Goal: Task Accomplishment & Management: Use online tool/utility

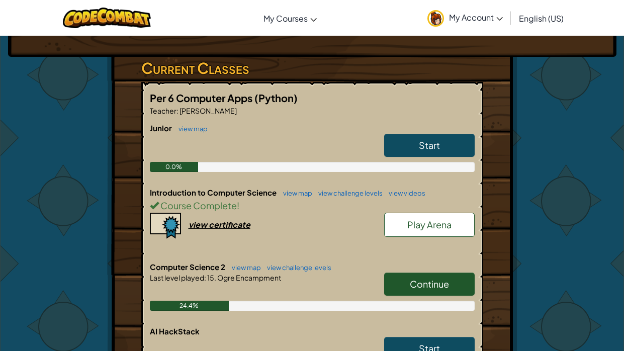
scroll to position [157, 0]
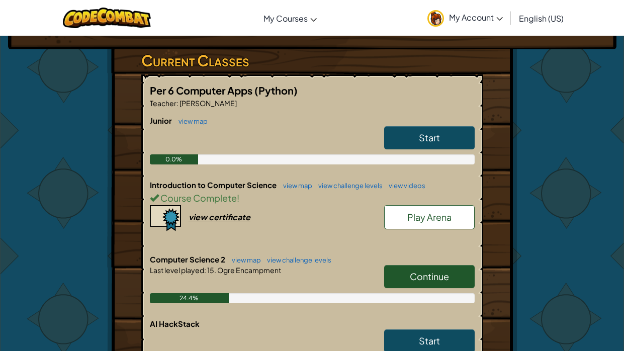
click at [417, 274] on span "Continue" at bounding box center [429, 277] width 39 height 12
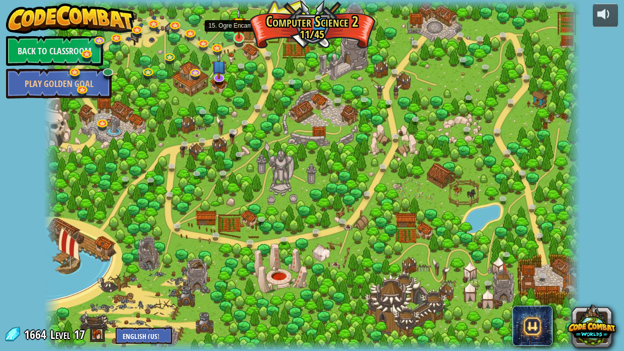
click at [238, 36] on img at bounding box center [238, 24] width 13 height 30
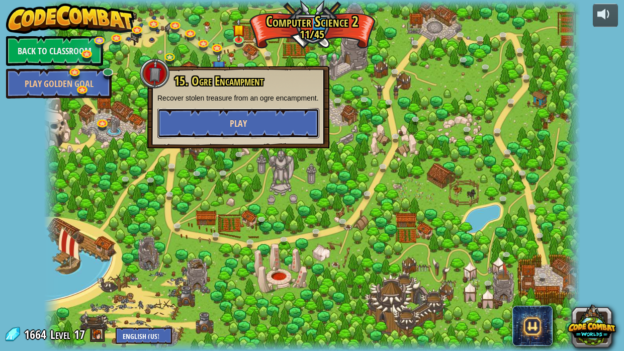
click at [243, 120] on span "Play" at bounding box center [238, 123] width 17 height 13
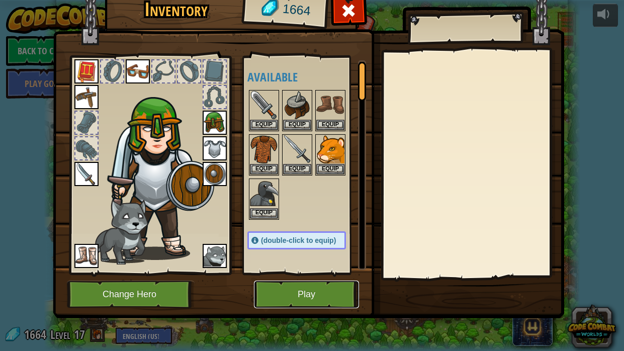
click at [312, 295] on button "Play" at bounding box center [306, 295] width 105 height 28
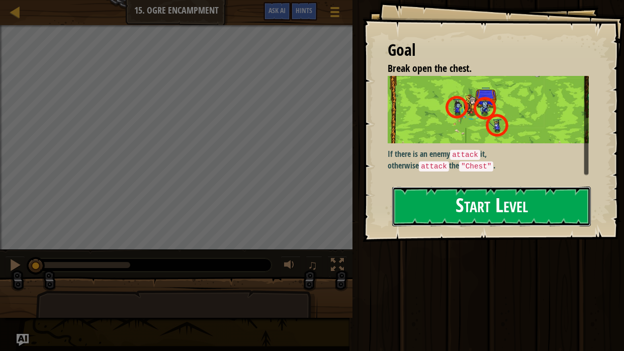
click at [446, 219] on button "Start Level" at bounding box center [491, 207] width 199 height 40
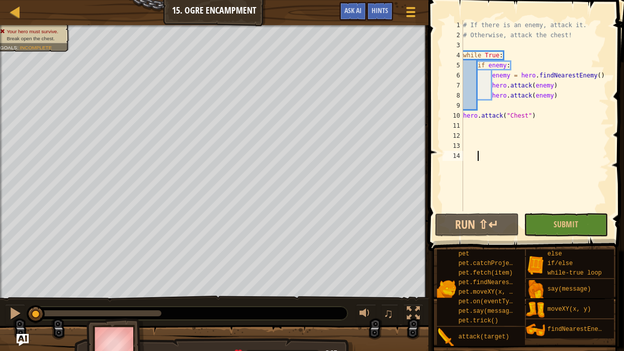
click at [603, 75] on div "# If there is an enemy, attack it. # Otherwise, attack the chest! while True : …" at bounding box center [535, 125] width 148 height 211
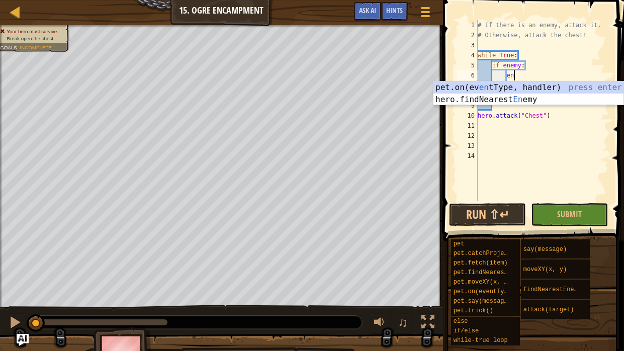
type textarea "e"
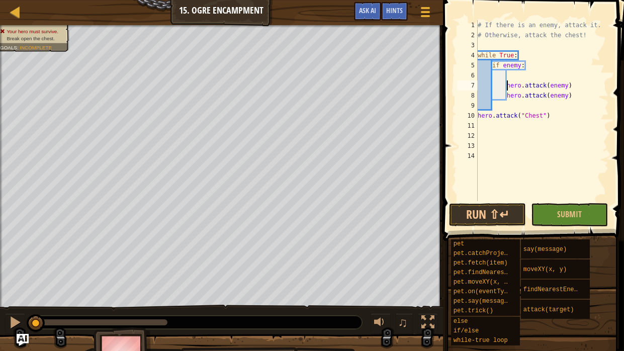
type textarea "hero.attack(enemy)"
drag, startPoint x: 558, startPoint y: 85, endPoint x: 492, endPoint y: 85, distance: 66.4
click at [492, 85] on div "# If there is an enemy, attack it. # Otherwise, attack the chest! while True : …" at bounding box center [542, 120] width 133 height 201
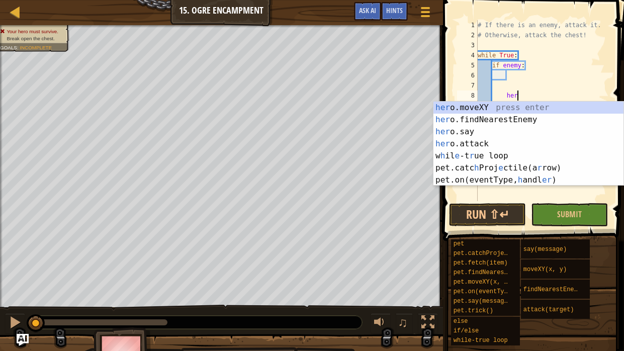
type textarea "h"
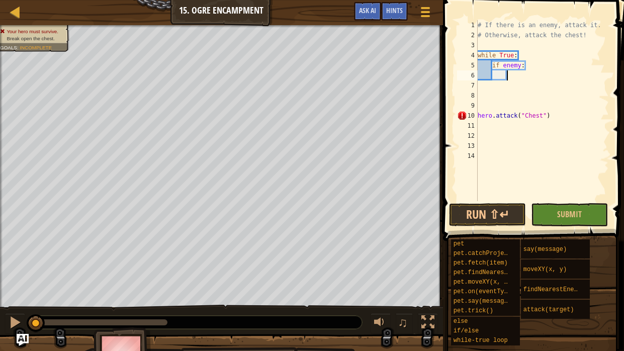
click at [513, 76] on div "# If there is an enemy, attack it. # Otherwise, attack the chest! while True : …" at bounding box center [542, 120] width 133 height 201
paste textarea "hero.attack(enemy)"
type textarea "hero.attack(enemy)"
paste textarea "hero.attack(enemy)"
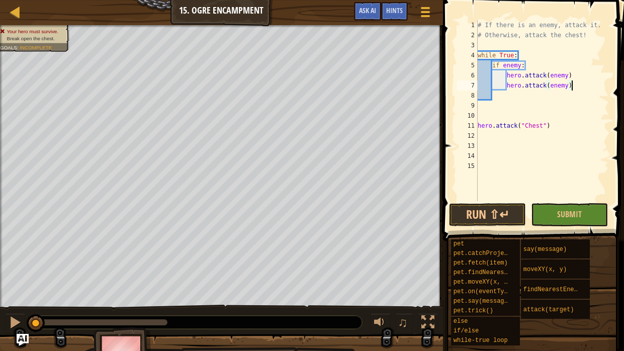
click at [523, 57] on div "# If there is an enemy, attack it. # Otherwise, attack the chest! while True : …" at bounding box center [542, 120] width 133 height 201
type textarea "while True:"
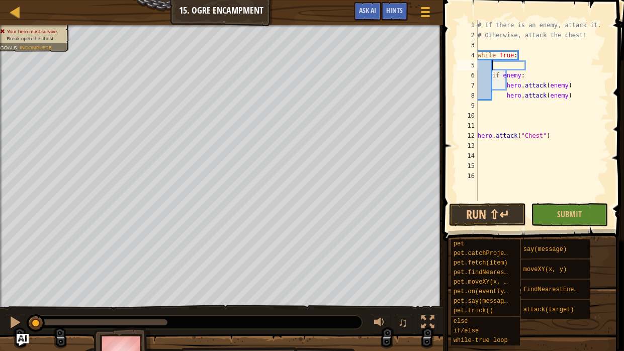
click at [529, 62] on div "# If there is an enemy, attack it. # Otherwise, attack the chest! while True : …" at bounding box center [542, 120] width 133 height 201
click at [526, 67] on div "# If there is an enemy, attack it. # Otherwise, attack the chest! while True : …" at bounding box center [542, 120] width 133 height 201
click at [552, 128] on div "# If there is an enemy, attack it. # Otherwise, attack the chest! while True : …" at bounding box center [542, 120] width 133 height 201
type textarea "hero.attack("Chest")"
click at [504, 63] on div "# If there is an enemy, attack it. # Otherwise, attack the chest! while True : …" at bounding box center [542, 120] width 133 height 201
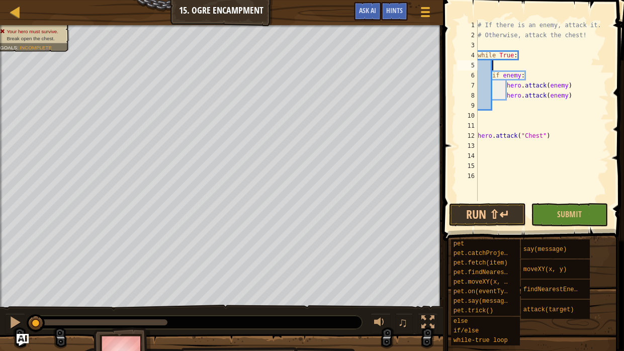
type textarea "f"
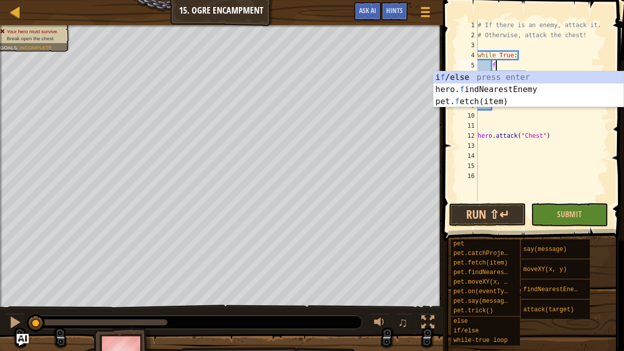
scroll to position [5, 1]
click at [450, 87] on div "i f /else press enter hero. f indNearestEnemy press enter pet. f etch(item) pre…" at bounding box center [529, 101] width 190 height 60
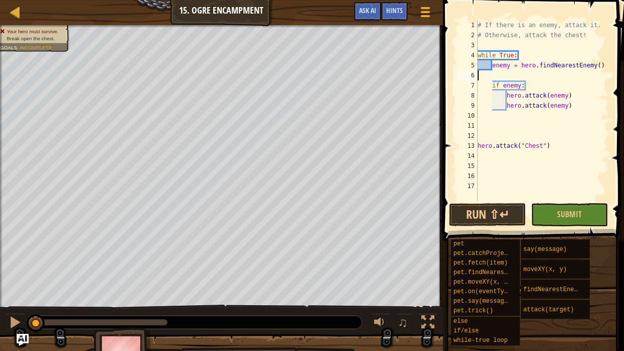
scroll to position [5, 0]
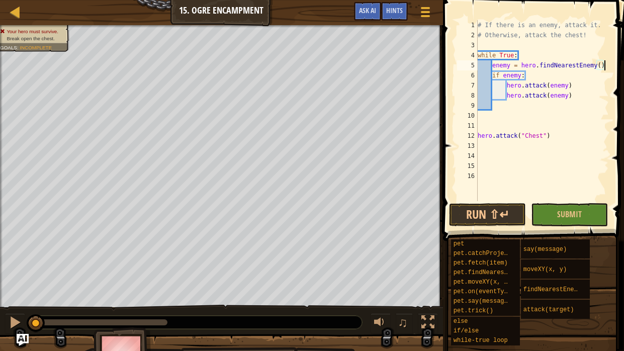
click at [549, 135] on div "# If there is an enemy, attack it. # Otherwise, attack the chest! while True : …" at bounding box center [542, 120] width 133 height 201
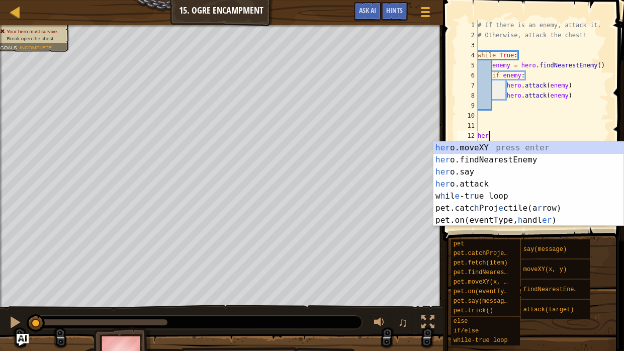
type textarea "h"
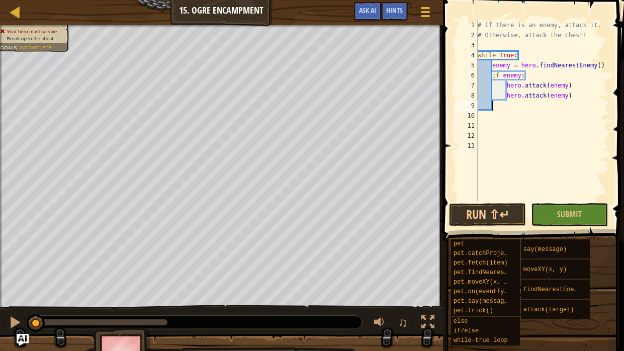
scroll to position [5, 2]
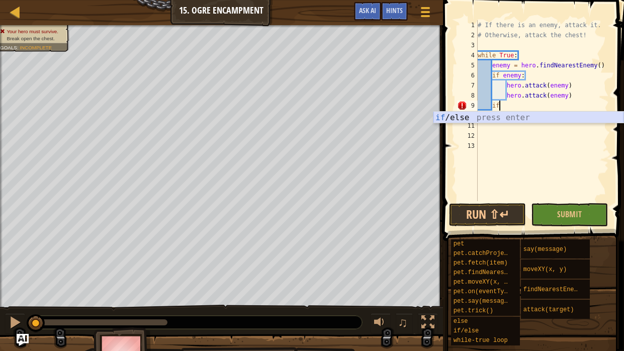
click at [536, 115] on div "if /else press enter" at bounding box center [529, 130] width 190 height 36
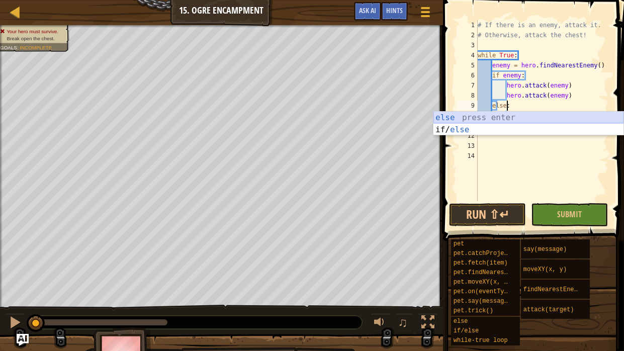
click at [497, 118] on div "else press enter if/ else press enter" at bounding box center [529, 136] width 190 height 48
type textarea ":"
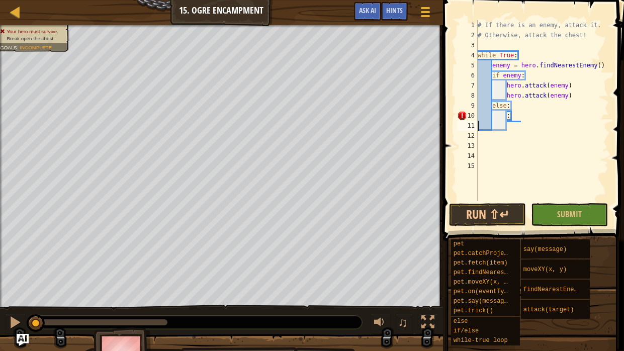
type textarea ":"
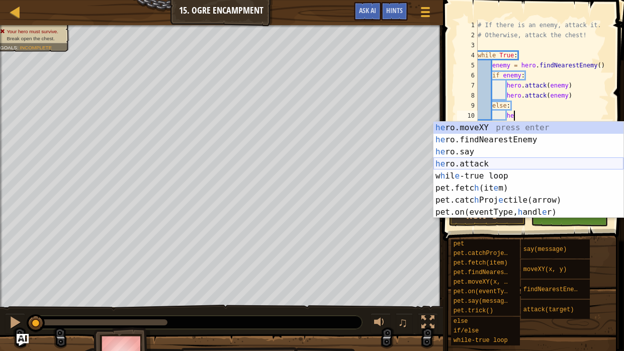
click at [497, 161] on div "he ro.moveXY press enter he ro.findNearestEnemy press enter he ro.say press ent…" at bounding box center [529, 182] width 190 height 121
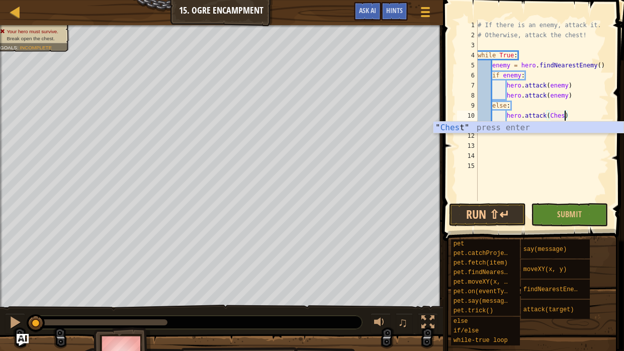
scroll to position [5, 7]
click at [484, 126] on div "" Chest " press enter" at bounding box center [529, 140] width 190 height 36
type textarea "hero.attack("Chest")"
click at [500, 214] on button "Run ⇧↵" at bounding box center [487, 214] width 77 height 23
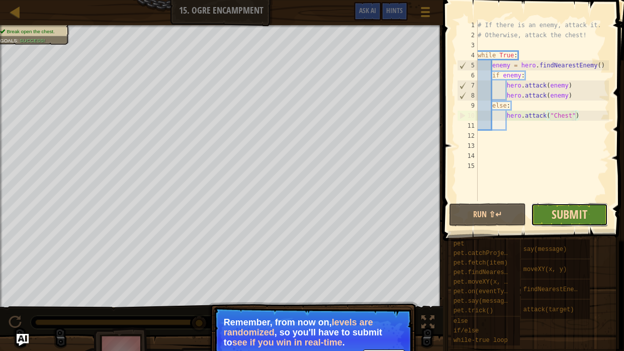
click at [584, 219] on span "Submit" at bounding box center [570, 214] width 36 height 16
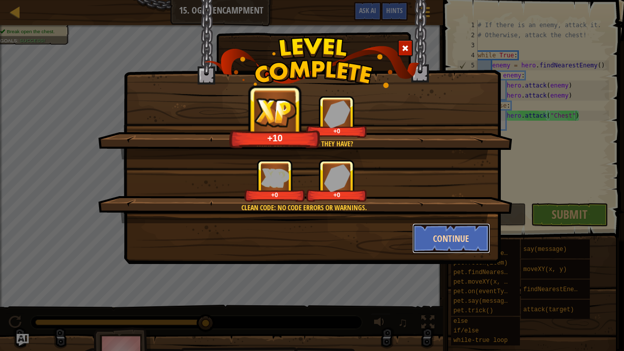
click at [447, 229] on button "Continue" at bounding box center [452, 238] width 78 height 30
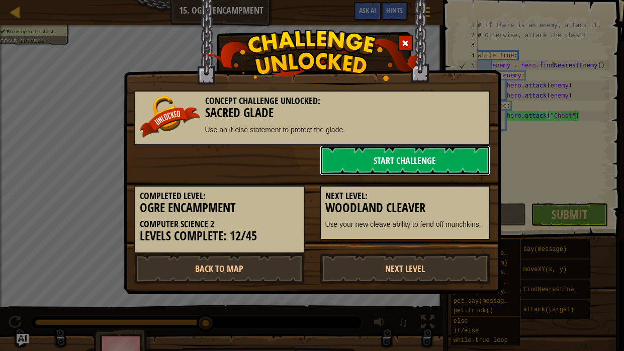
click at [412, 163] on link "Start Challenge" at bounding box center [405, 160] width 171 height 30
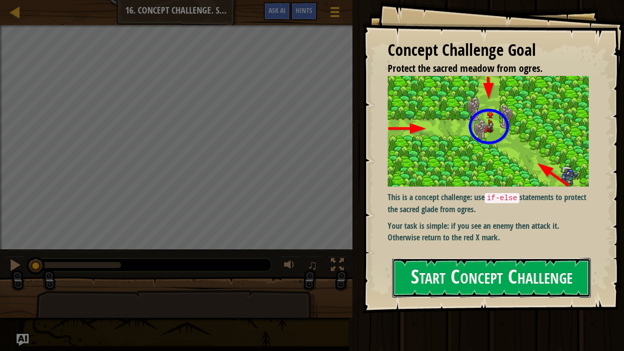
click at [412, 258] on button "Start Concept Challenge" at bounding box center [491, 278] width 199 height 40
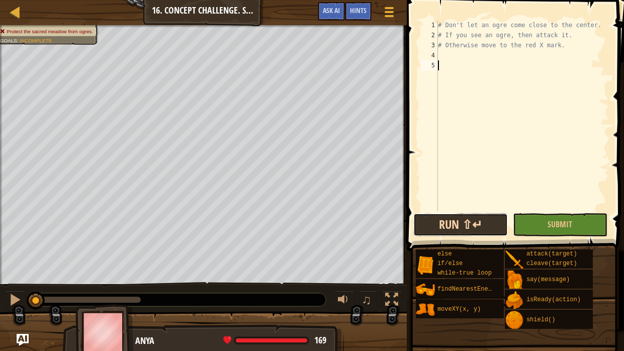
click at [452, 217] on button "Run ⇧↵" at bounding box center [461, 224] width 95 height 23
click at [452, 217] on button "Running" at bounding box center [461, 224] width 95 height 23
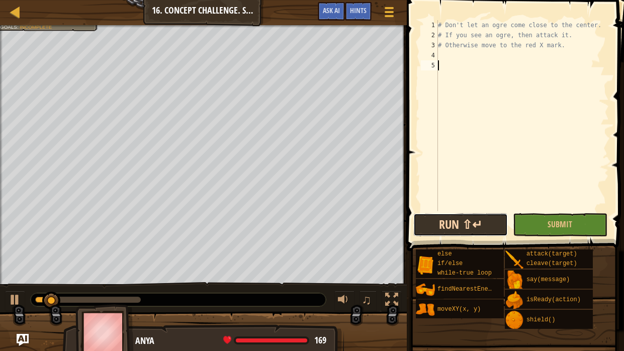
click at [452, 217] on button "Run ⇧↵" at bounding box center [461, 224] width 95 height 23
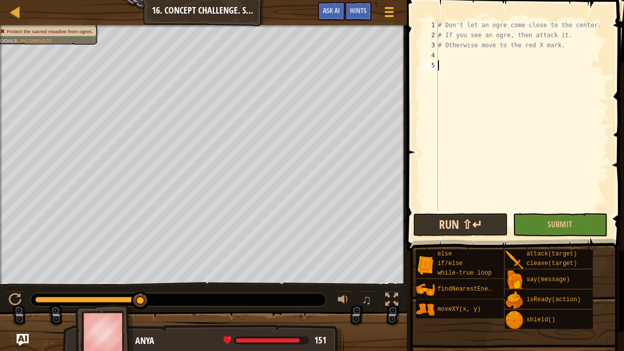
type textarea "h"
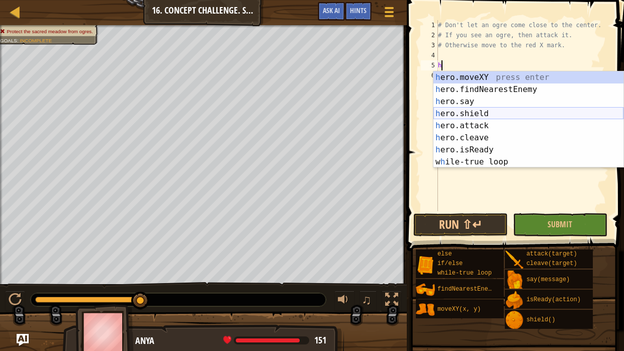
click at [479, 109] on div "h ero.moveXY press enter h ero.findNearestEnemy press enter h ero.say press ent…" at bounding box center [529, 131] width 190 height 121
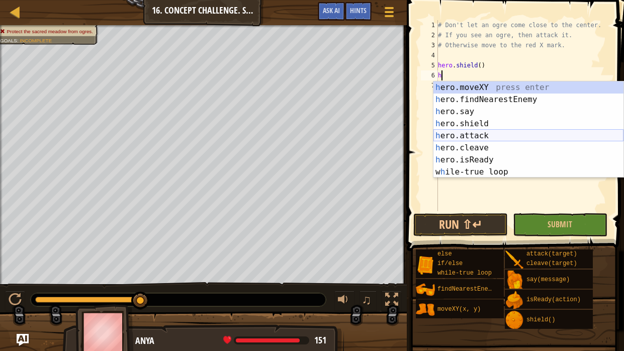
click at [489, 130] on div "h ero.moveXY press enter h ero.findNearestEnemy press enter h ero.say press ent…" at bounding box center [529, 142] width 190 height 121
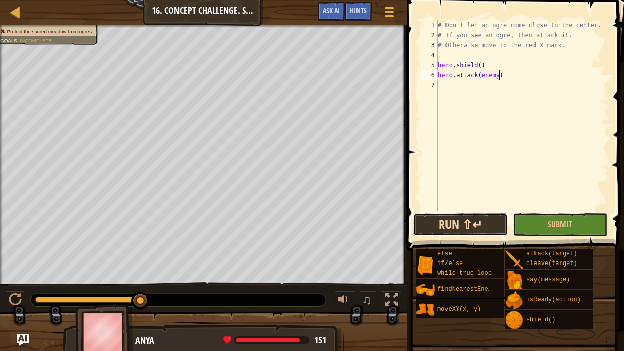
click at [478, 230] on button "Run ⇧↵" at bounding box center [461, 224] width 95 height 23
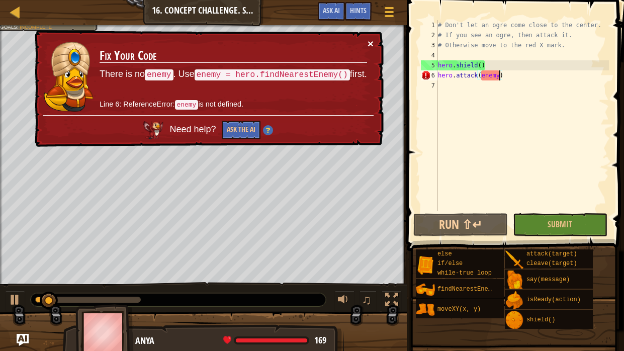
click at [371, 43] on button "×" at bounding box center [371, 43] width 6 height 11
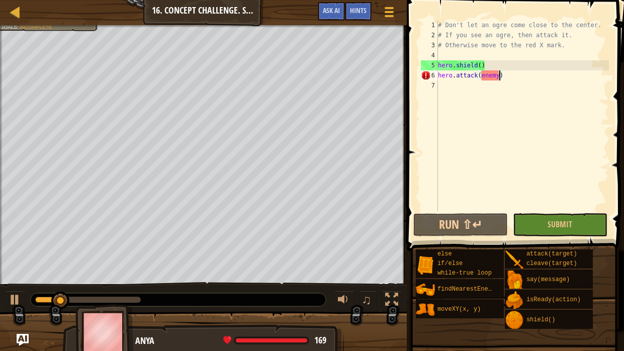
click at [505, 67] on div "# Don't let an ogre come close to the center. # If you see an ogre, then attack…" at bounding box center [522, 125] width 173 height 211
type textarea "hero.shield()"
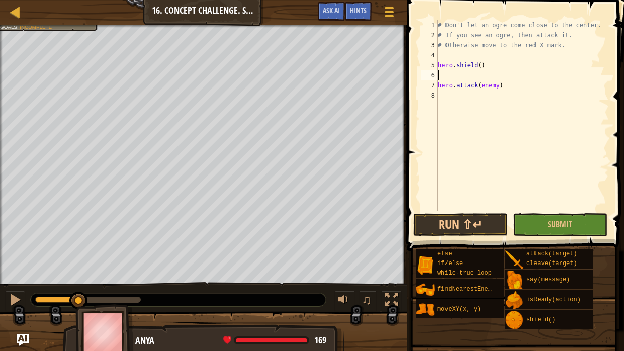
type textarea "hero.attack(enemy)"
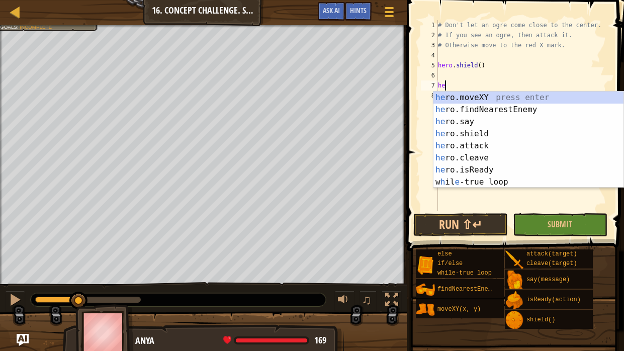
type textarea "h"
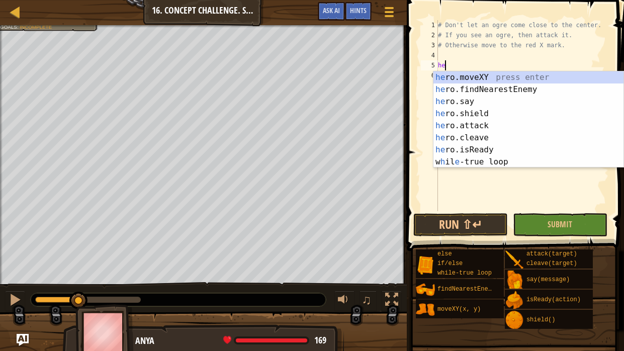
type textarea "h"
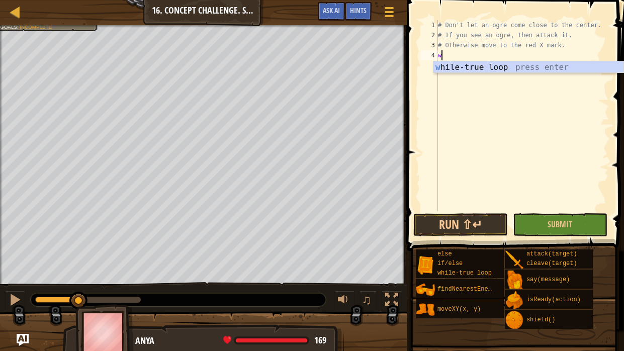
type textarea "wh"
click at [573, 67] on div "wh ile-true loop press enter" at bounding box center [529, 79] width 190 height 36
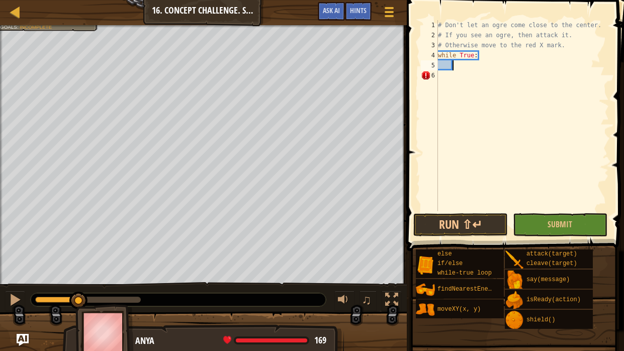
type textarea "e"
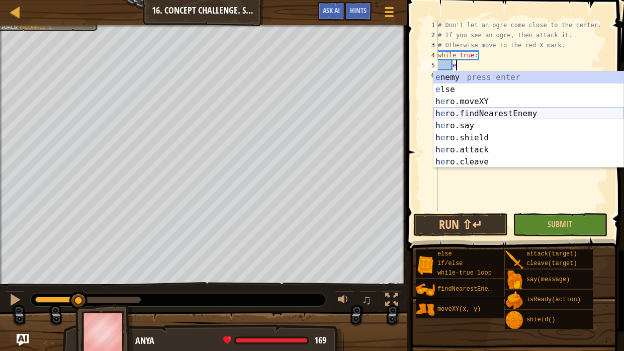
click at [542, 117] on div "e nemy press enter e lse press enter h e ro.moveXY press enter h e ro.findNeare…" at bounding box center [529, 131] width 190 height 121
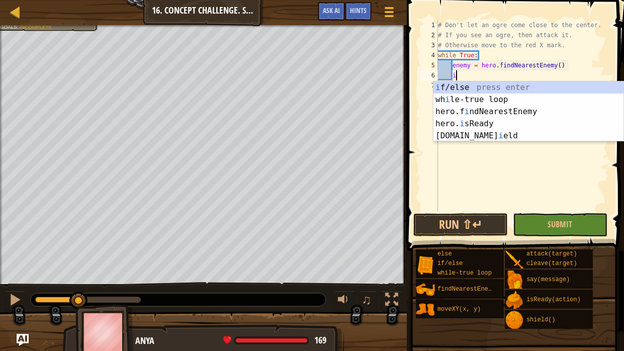
scroll to position [5, 1]
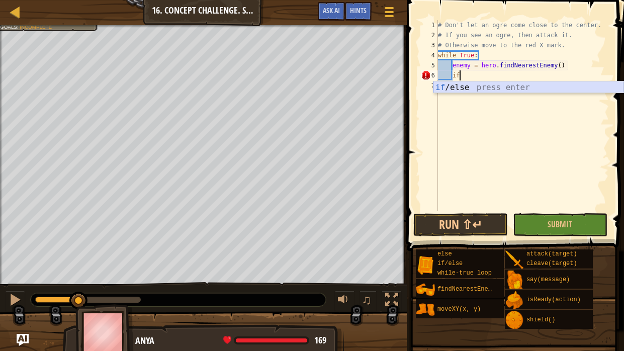
click at [514, 85] on div "if /else press enter" at bounding box center [529, 100] width 190 height 36
type textarea "if enemy:"
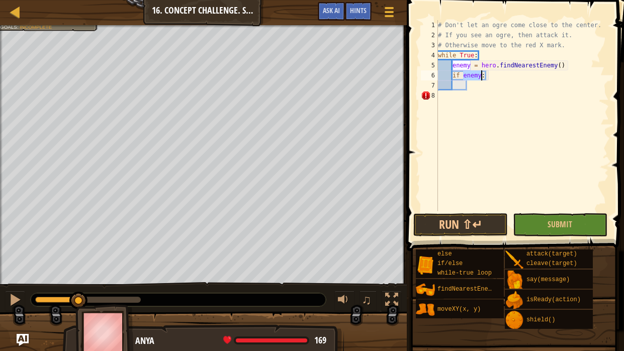
click at [479, 88] on div "# Don't let an ogre come close to the center. # If you see an ogre, then attack…" at bounding box center [522, 125] width 173 height 211
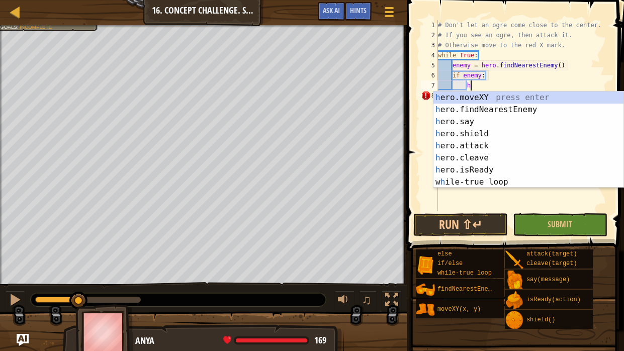
scroll to position [5, 2]
click at [498, 141] on div "he ro.moveXY press enter he ro.findNearestEnemy press enter he ro.say press ent…" at bounding box center [529, 152] width 190 height 121
type textarea "hero.attack(enemy)"
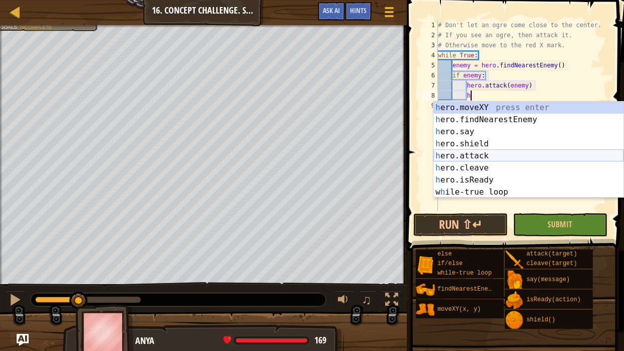
click at [523, 156] on div "h ero.moveXY press enter h ero.findNearestEnemy press enter h ero.say press ent…" at bounding box center [529, 162] width 190 height 121
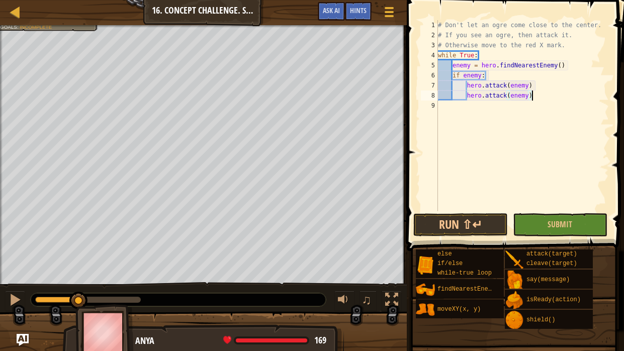
scroll to position [5, 8]
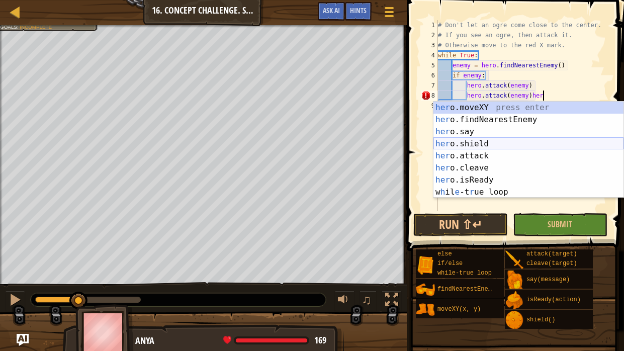
click at [490, 144] on div "her o.moveXY press enter her o.findNearestEnemy press enter her o.say press ent…" at bounding box center [529, 162] width 190 height 121
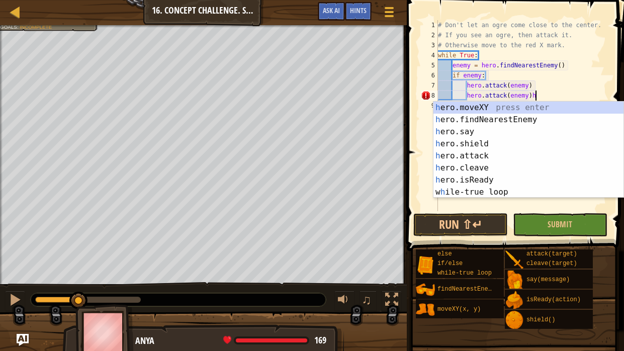
type textarea "hero.attack(enemy)"
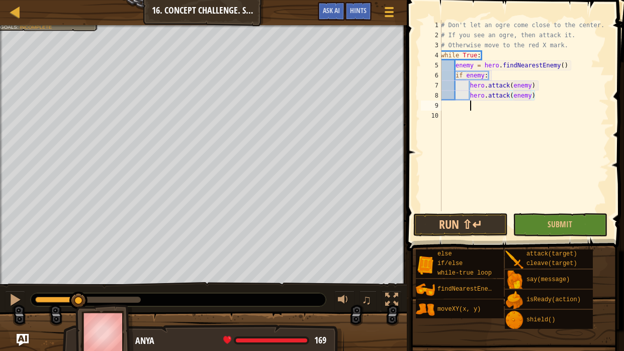
scroll to position [5, 2]
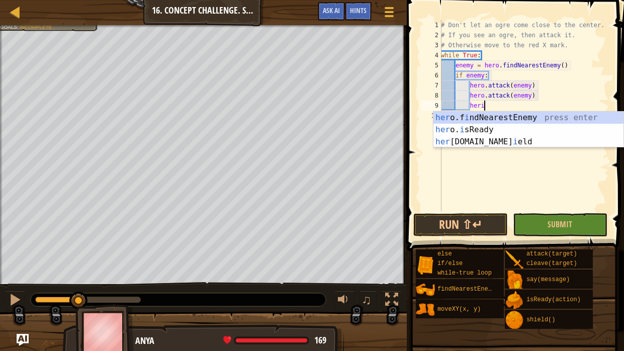
type textarea "her"
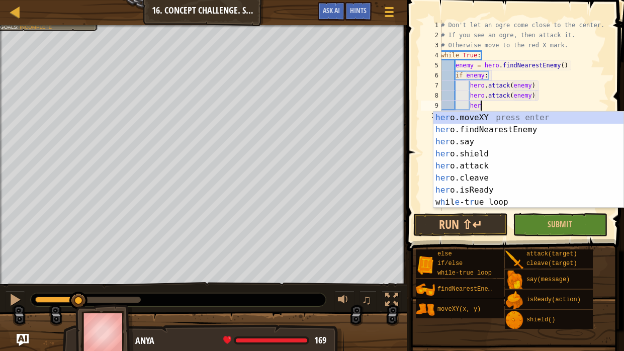
scroll to position [5, 3]
click at [501, 155] on div "her o.moveXY press enter her o.findNearestEnemy press enter her o.say press ent…" at bounding box center [529, 172] width 190 height 121
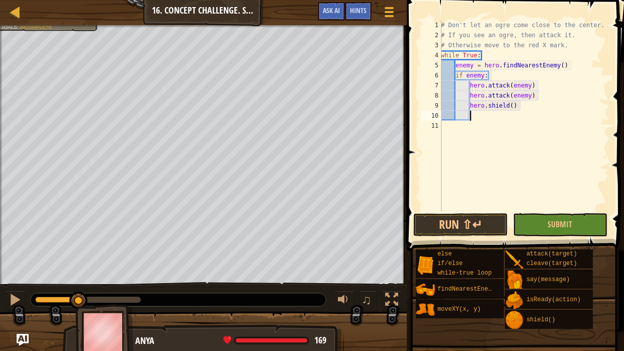
scroll to position [5, 2]
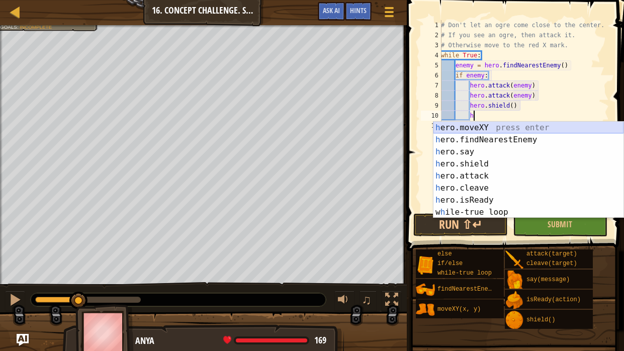
click at [483, 124] on div "h ero.moveXY press enter h ero.findNearestEnemy press enter h ero.say press ent…" at bounding box center [529, 182] width 190 height 121
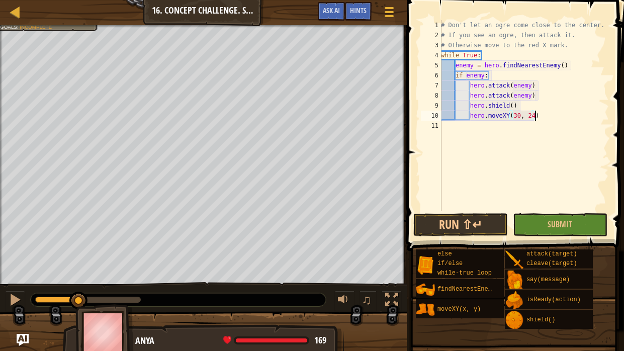
scroll to position [5, 8]
type textarea "hero.moveXY(30, 24)"
click at [470, 218] on button "Run ⇧↵" at bounding box center [461, 224] width 95 height 23
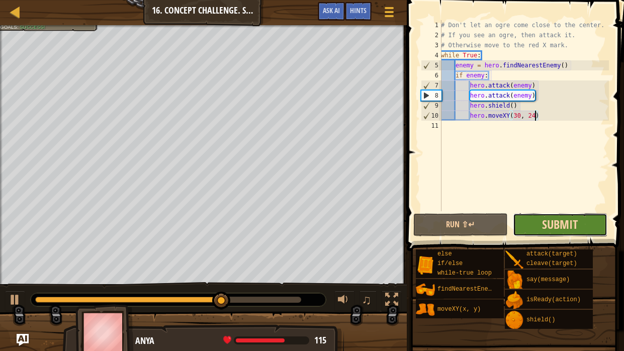
click at [543, 225] on span "Submit" at bounding box center [560, 224] width 36 height 16
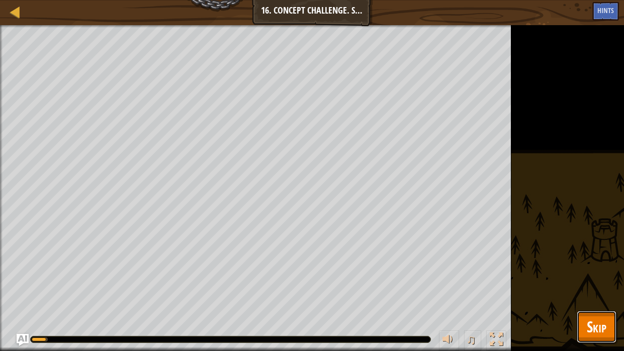
click at [595, 328] on span "Skip" at bounding box center [597, 326] width 20 height 21
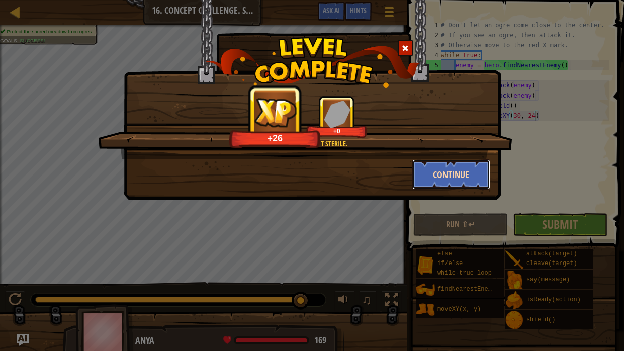
click at [437, 173] on button "Continue" at bounding box center [452, 174] width 78 height 30
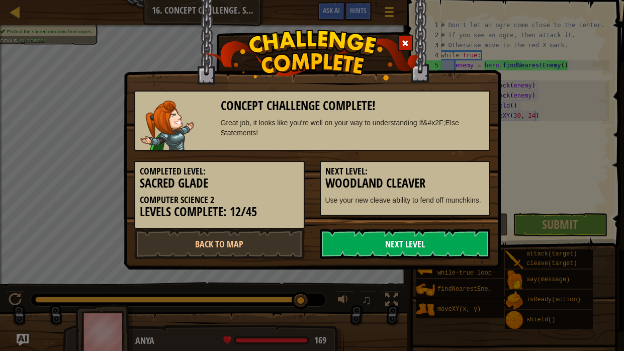
click at [381, 251] on link "Next Level" at bounding box center [405, 244] width 171 height 30
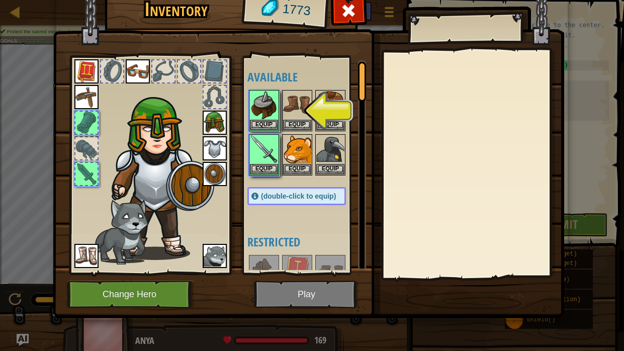
click at [216, 121] on img at bounding box center [215, 123] width 24 height 24
click at [259, 119] on button "Equip" at bounding box center [264, 124] width 28 height 11
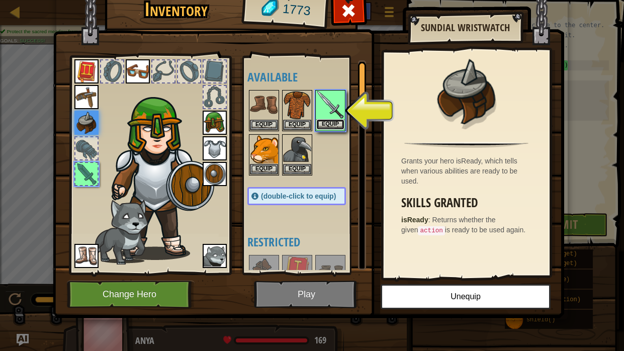
click at [330, 125] on button "Equip" at bounding box center [330, 124] width 28 height 11
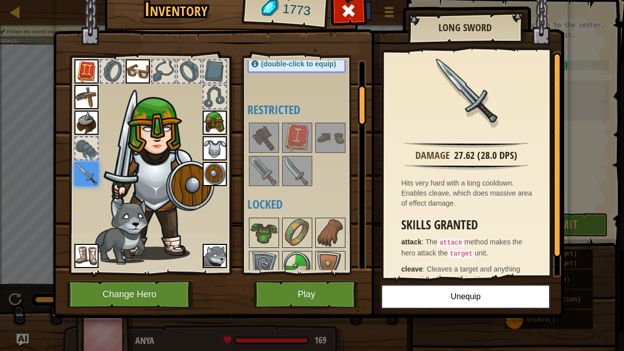
scroll to position [0, 0]
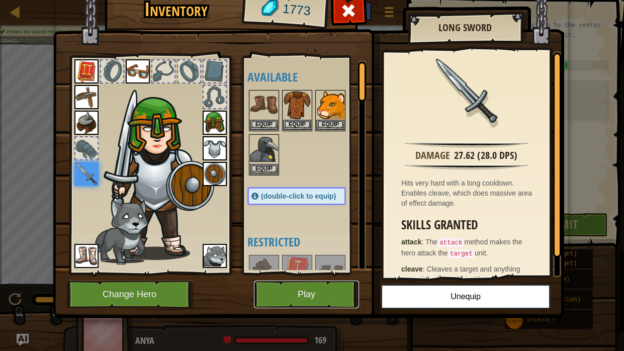
click at [323, 292] on button "Play" at bounding box center [306, 295] width 105 height 28
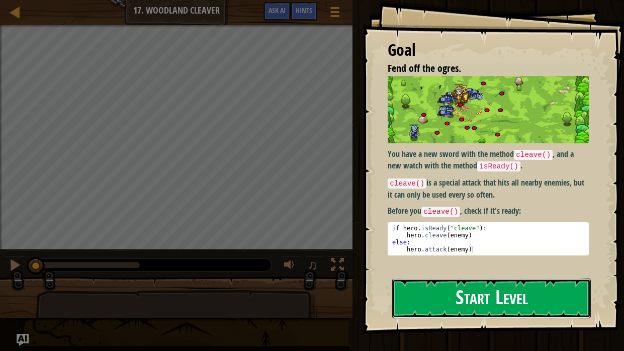
click at [419, 296] on button "Start Level" at bounding box center [491, 299] width 199 height 40
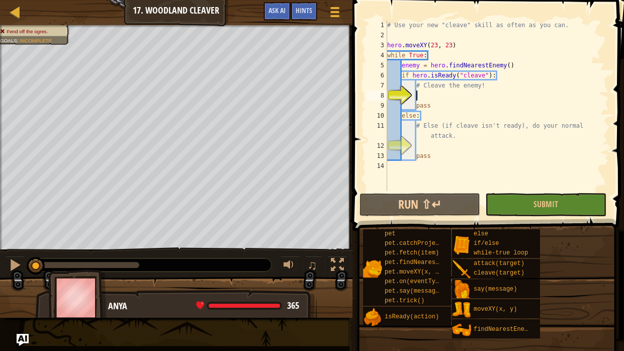
click at [459, 96] on div "# Use your new "cleave" skill as often as you can. hero . moveXY ( 23 , 23 ) wh…" at bounding box center [497, 115] width 224 height 191
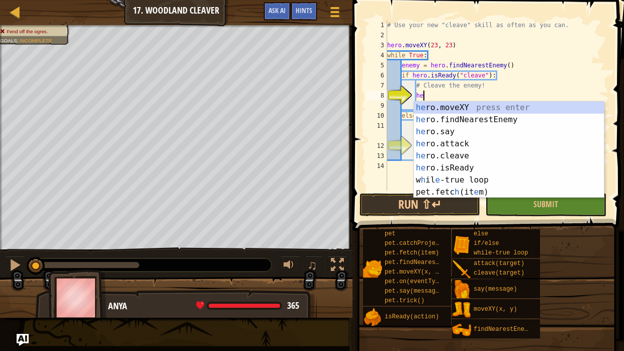
scroll to position [5, 3]
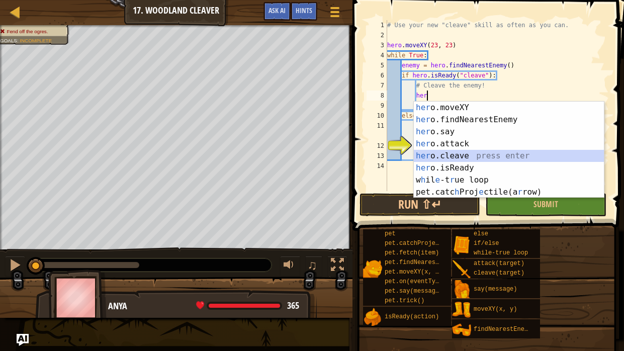
click at [449, 156] on div "her o.moveXY press enter her o.findNearestEnemy press enter her o.say press ent…" at bounding box center [509, 162] width 190 height 121
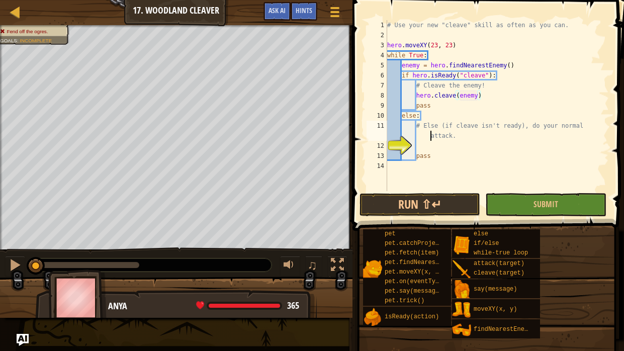
click at [426, 137] on div "# Use your new "cleave" skill as often as you can. hero . moveXY ( 23 , 23 ) wh…" at bounding box center [497, 115] width 224 height 191
type textarea "# Else (if cleave isn't ready), do your normal attack."
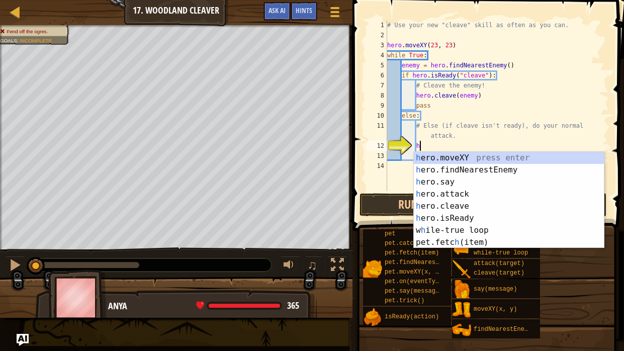
scroll to position [5, 2]
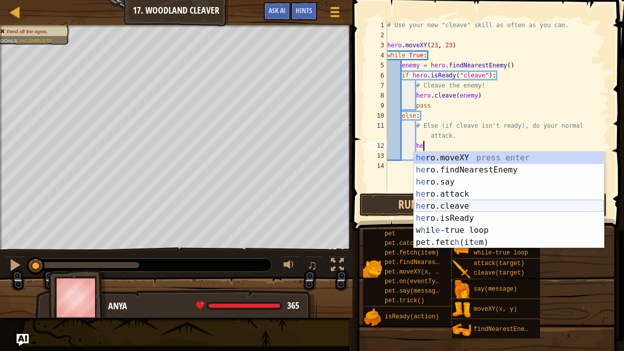
click at [443, 207] on div "he ro.moveXY press enter he ro.findNearestEnemy press enter he ro.say press ent…" at bounding box center [509, 212] width 190 height 121
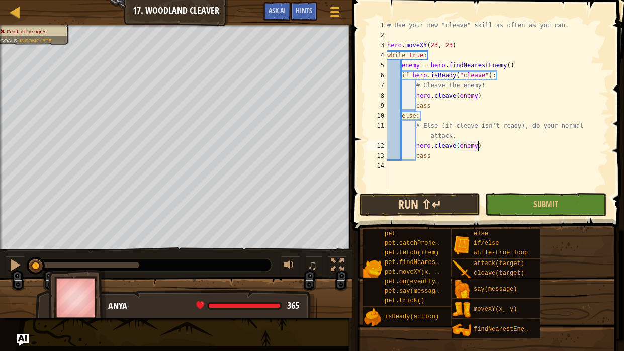
type textarea "hero.cleave(enemy)"
click at [434, 199] on button "Run ⇧↵" at bounding box center [420, 204] width 121 height 23
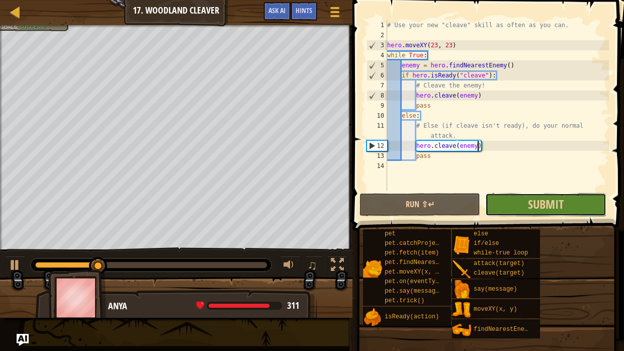
click at [527, 196] on button "Submit" at bounding box center [546, 204] width 121 height 23
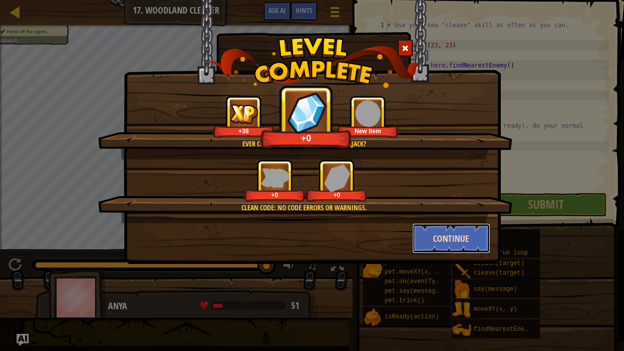
click at [442, 245] on button "Continue" at bounding box center [452, 238] width 78 height 30
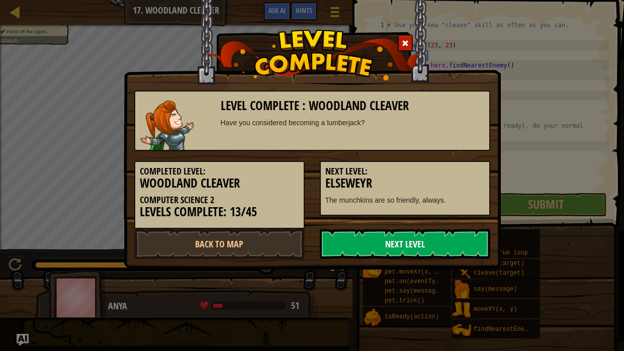
click at [435, 246] on link "Next Level" at bounding box center [405, 244] width 171 height 30
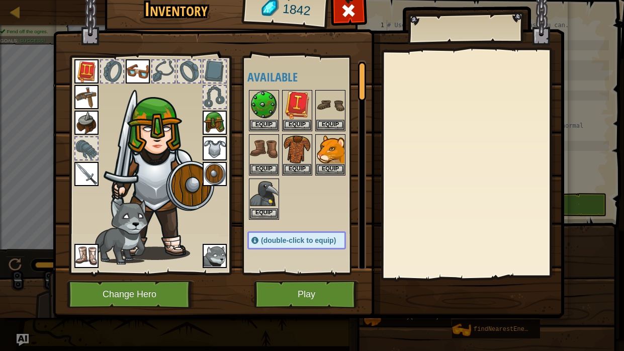
click at [435, 246] on div at bounding box center [473, 164] width 178 height 226
click at [258, 109] on img at bounding box center [264, 105] width 28 height 28
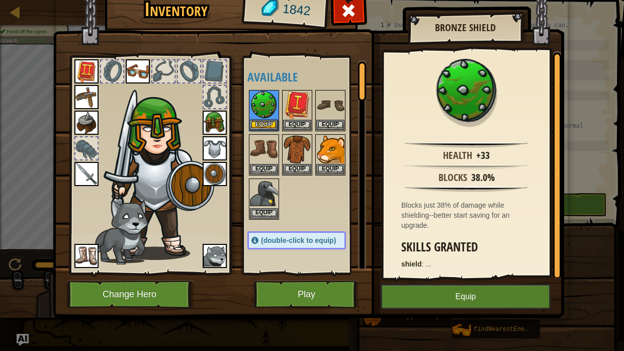
click at [211, 176] on img at bounding box center [215, 174] width 24 height 24
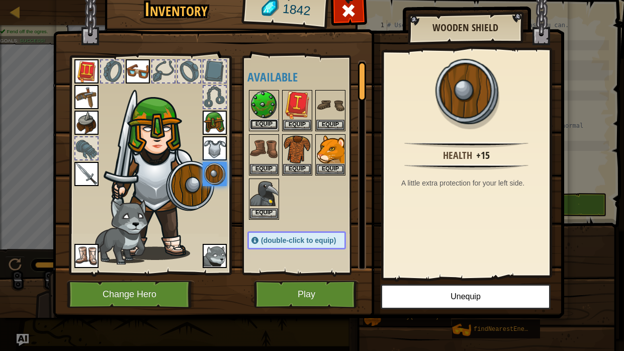
click at [264, 121] on button "Equip" at bounding box center [264, 124] width 28 height 11
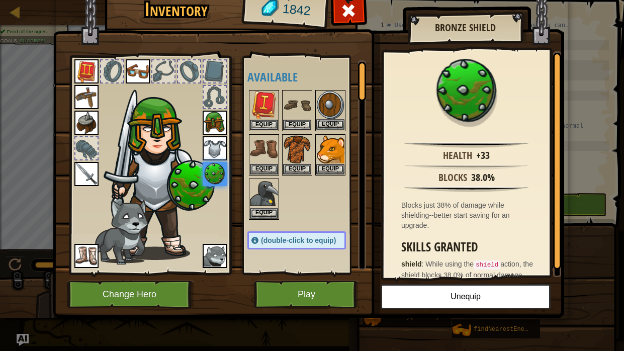
click at [333, 102] on img at bounding box center [330, 105] width 28 height 28
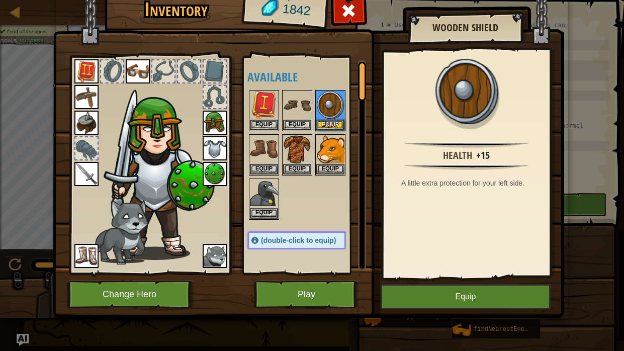
click at [214, 172] on img at bounding box center [215, 174] width 24 height 24
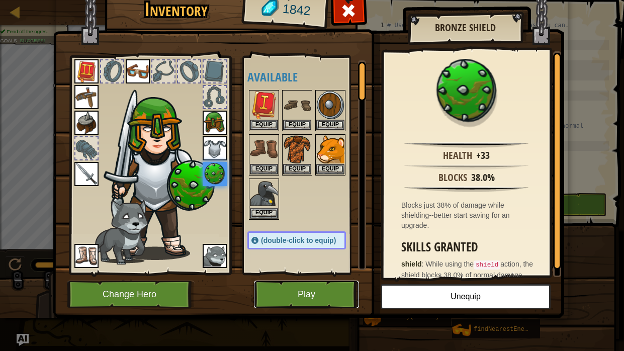
click at [301, 301] on button "Play" at bounding box center [306, 295] width 105 height 28
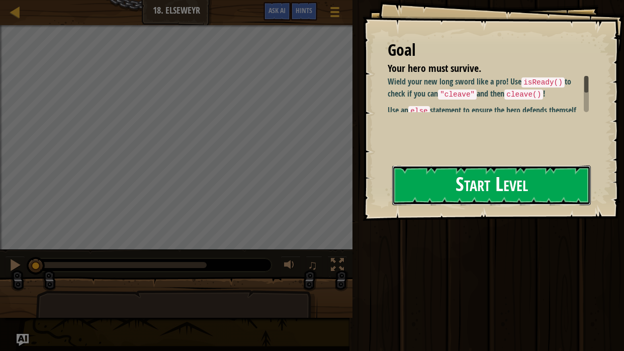
click at [491, 184] on button "Start Level" at bounding box center [491, 186] width 199 height 40
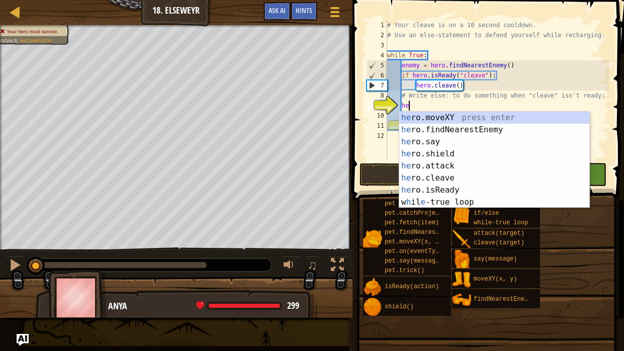
type textarea "her"
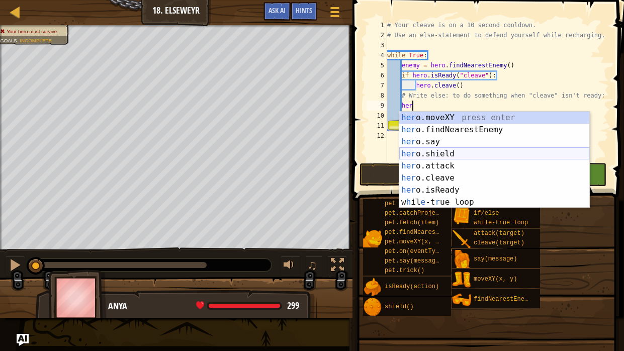
click at [438, 154] on div "her o.moveXY press enter her o.findNearestEnemy press enter her o.say press ent…" at bounding box center [494, 172] width 190 height 121
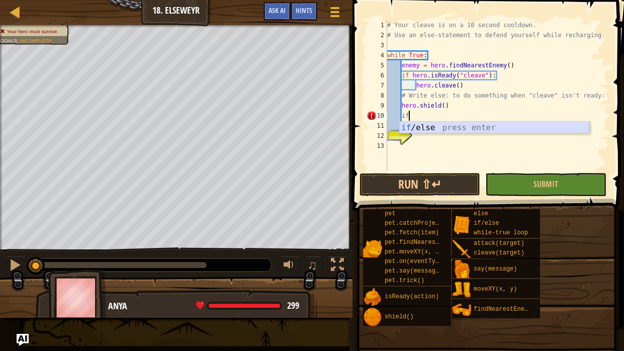
click at [431, 128] on div "if /else press enter" at bounding box center [494, 140] width 190 height 36
type textarea "if enemy:"
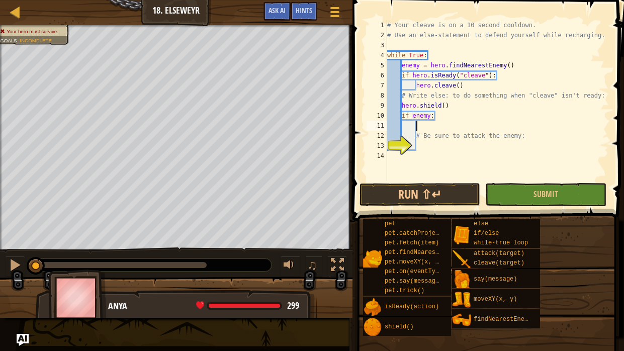
type textarea "e"
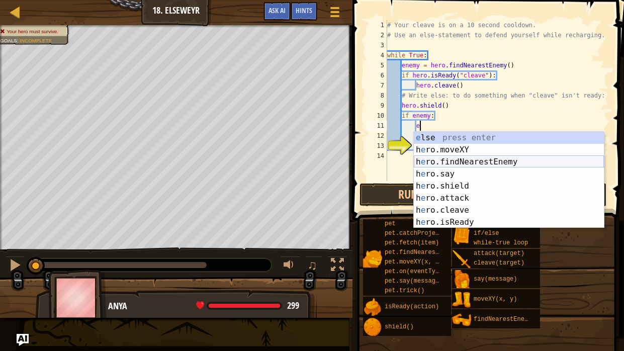
click at [442, 161] on div "e lse press enter h e ro.moveXY press enter h e ro.findNearestEnemy press enter…" at bounding box center [509, 192] width 190 height 121
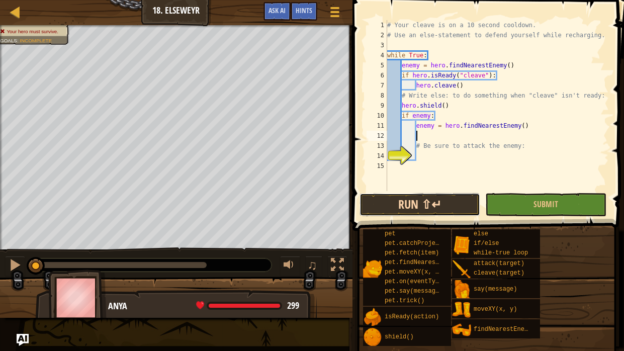
click at [421, 205] on button "Run ⇧↵" at bounding box center [420, 204] width 121 height 23
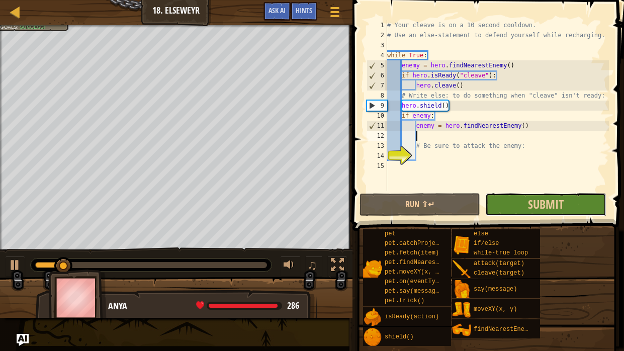
click at [524, 203] on button "Submit" at bounding box center [546, 204] width 121 height 23
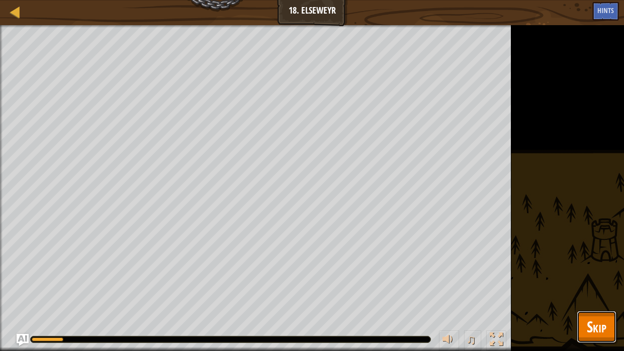
click at [594, 329] on span "Skip" at bounding box center [597, 326] width 20 height 21
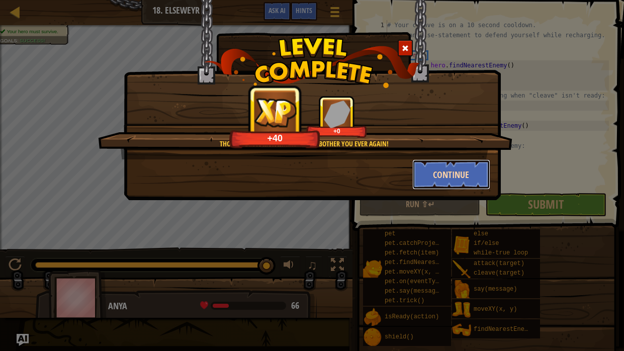
click at [440, 173] on button "Continue" at bounding box center [452, 174] width 78 height 30
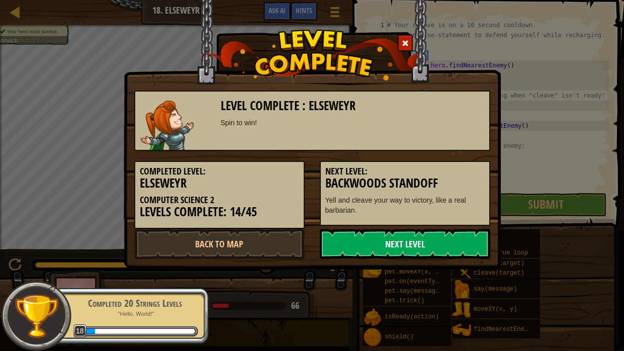
click at [419, 239] on link "Next Level" at bounding box center [405, 244] width 171 height 30
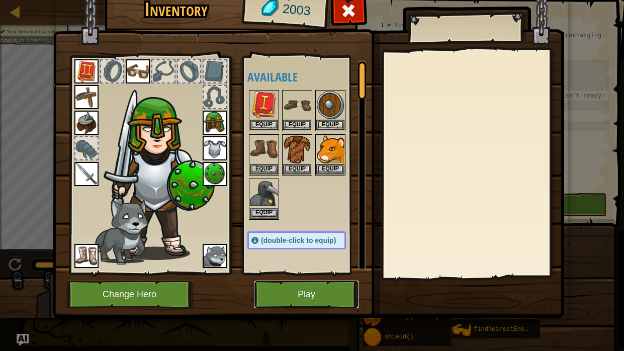
click at [315, 297] on button "Play" at bounding box center [306, 295] width 105 height 28
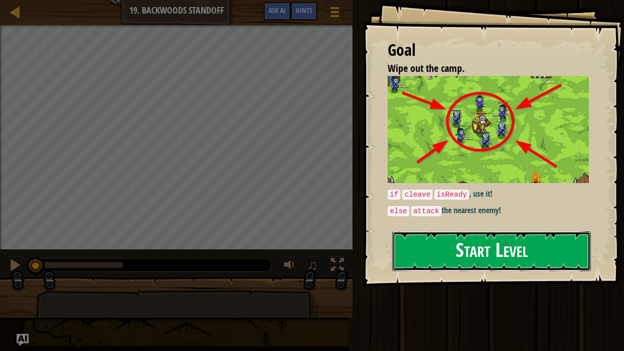
click at [425, 251] on button "Start Level" at bounding box center [491, 251] width 199 height 40
